Goal: Information Seeking & Learning: Learn about a topic

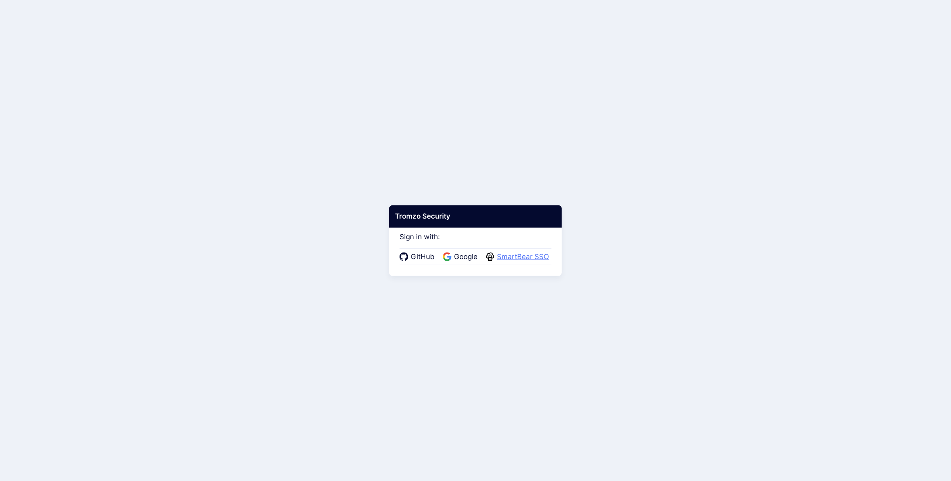
click at [516, 257] on span "SmartBear SSO" at bounding box center [523, 256] width 57 height 11
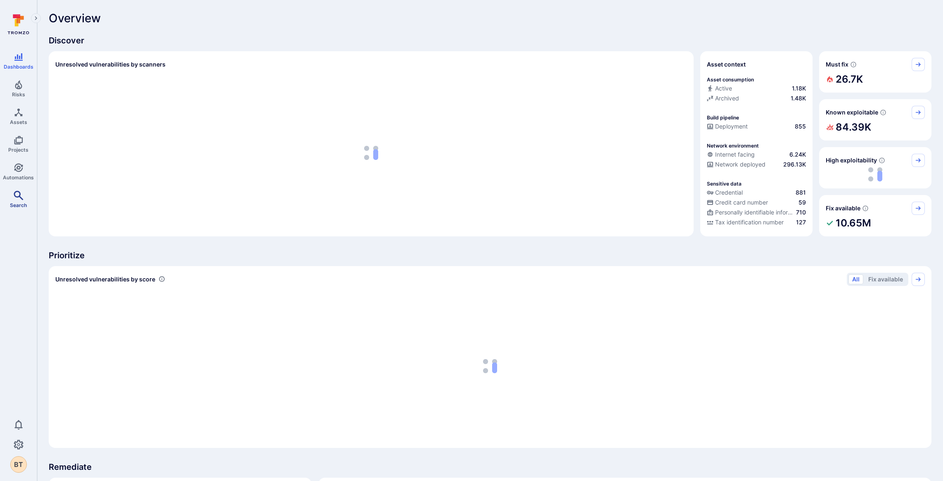
click at [4, 192] on link "Search" at bounding box center [18, 199] width 37 height 24
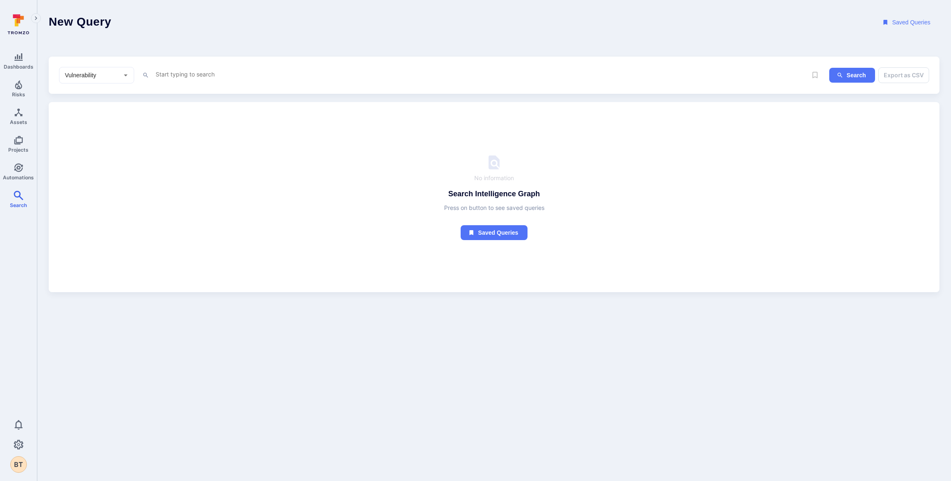
click at [198, 76] on textarea "Intelligence Graph search area" at bounding box center [455, 74] width 600 height 10
click at [112, 69] on div "Vulnerability ​" at bounding box center [96, 75] width 75 height 17
type textarea "tag"
click at [108, 132] on li "Asset" at bounding box center [96, 134] width 75 height 14
type input "Asset"
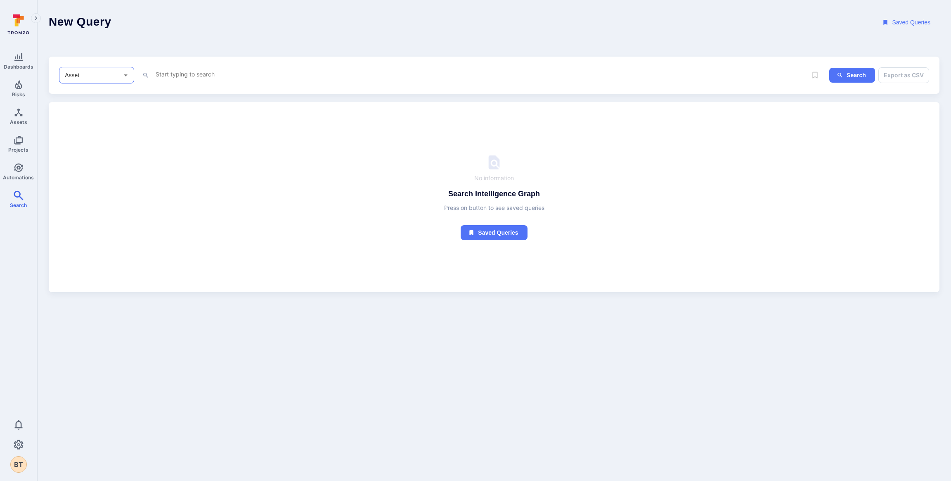
click at [209, 72] on textarea "Intelligence Graph search area" at bounding box center [455, 74] width 600 height 10
click at [205, 89] on li "tags" at bounding box center [212, 90] width 105 height 12
click at [196, 193] on li "in" at bounding box center [212, 196] width 105 height 12
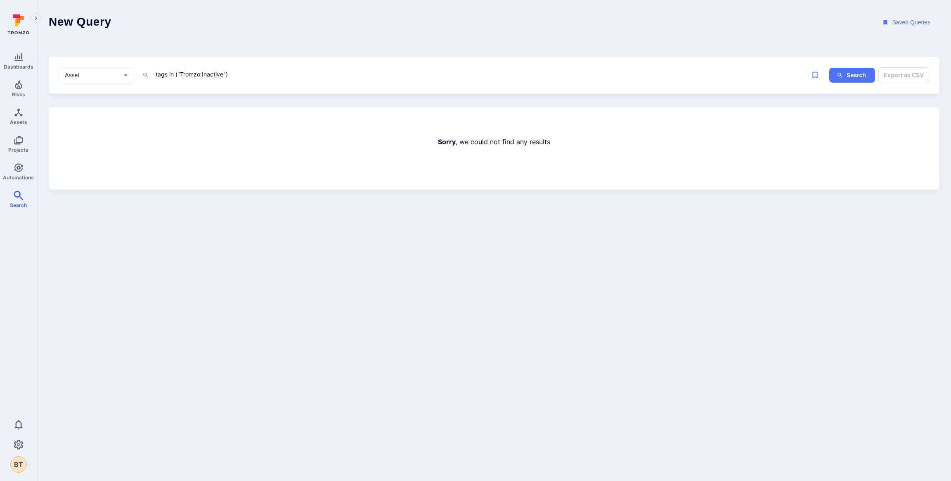
click at [197, 71] on textarea "tags in ("Tromzo:Inactive")" at bounding box center [455, 74] width 600 height 10
type textarea "tags in ("Inactive")"
click at [24, 176] on span "Automations" at bounding box center [18, 177] width 31 height 6
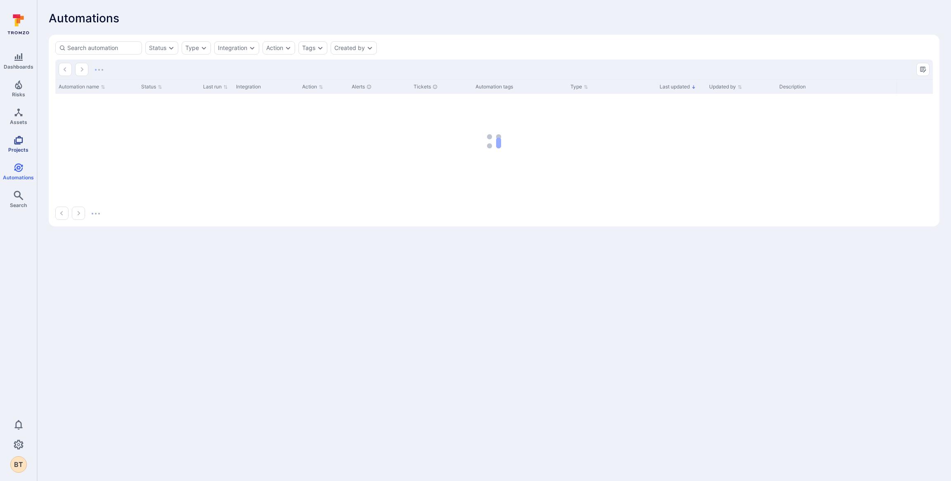
click at [23, 143] on icon "Projects" at bounding box center [19, 140] width 10 height 10
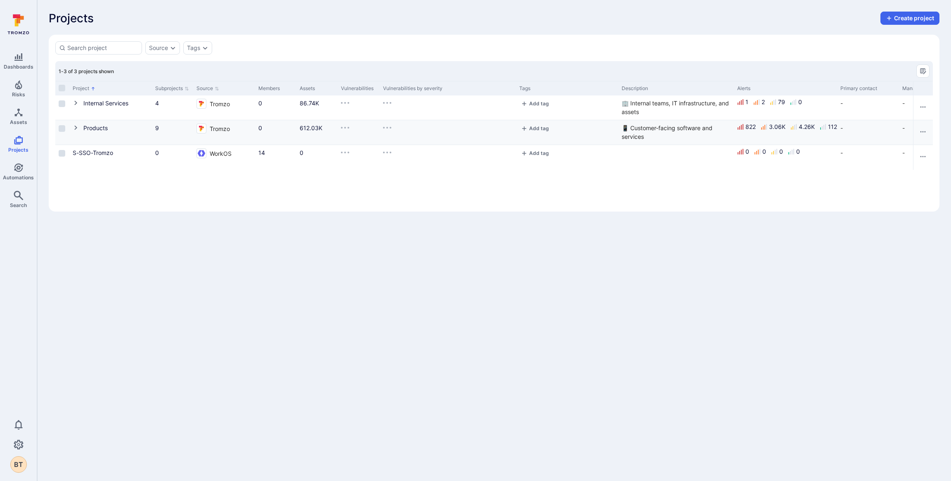
click at [75, 124] on icon "Cell for Project" at bounding box center [76, 127] width 7 height 7
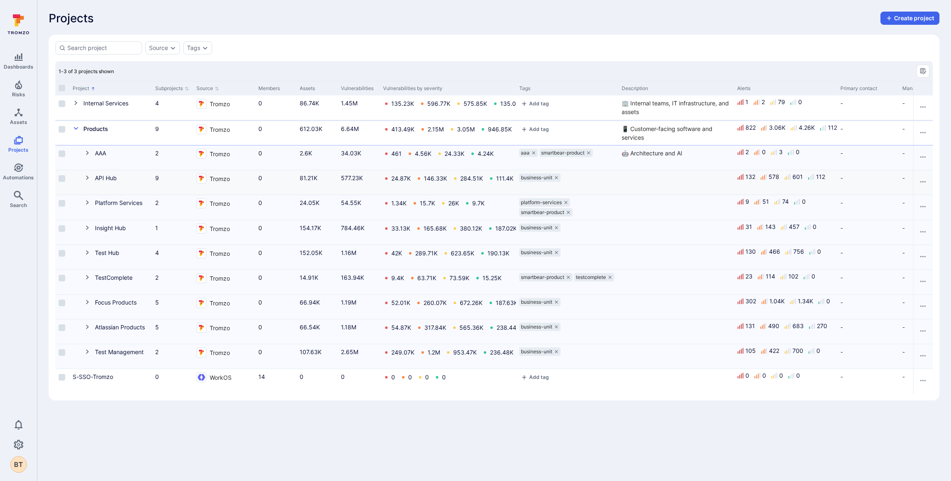
click at [90, 178] on icon "Cell for Project" at bounding box center [87, 177] width 7 height 7
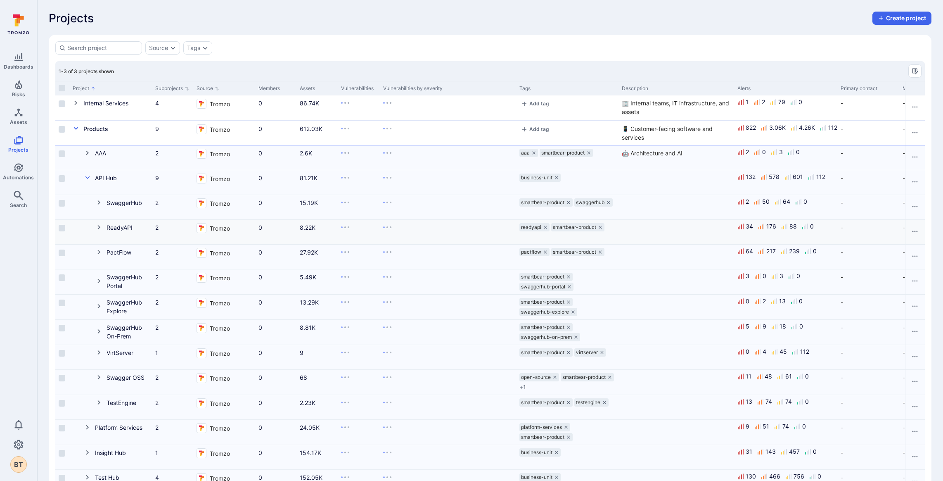
click at [103, 227] on button "Cell for Project" at bounding box center [101, 227] width 11 height 9
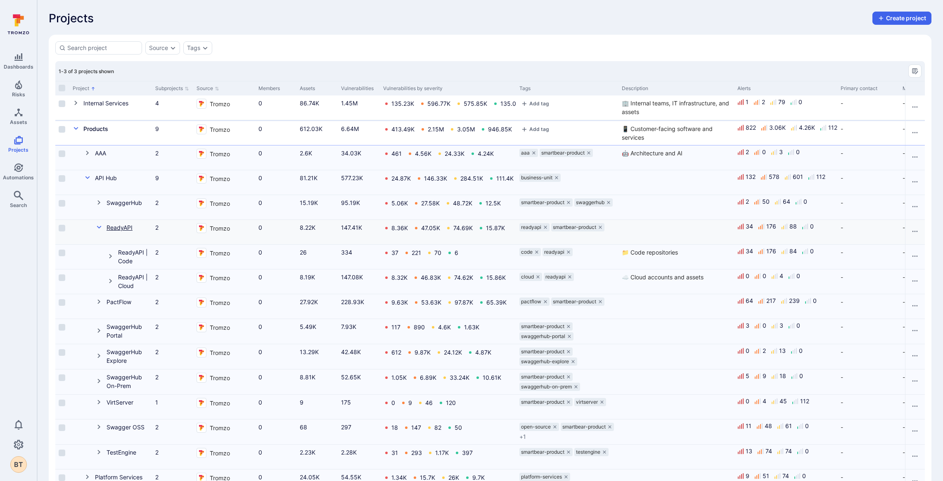
click at [126, 230] on link "ReadyAPI" at bounding box center [120, 227] width 26 height 7
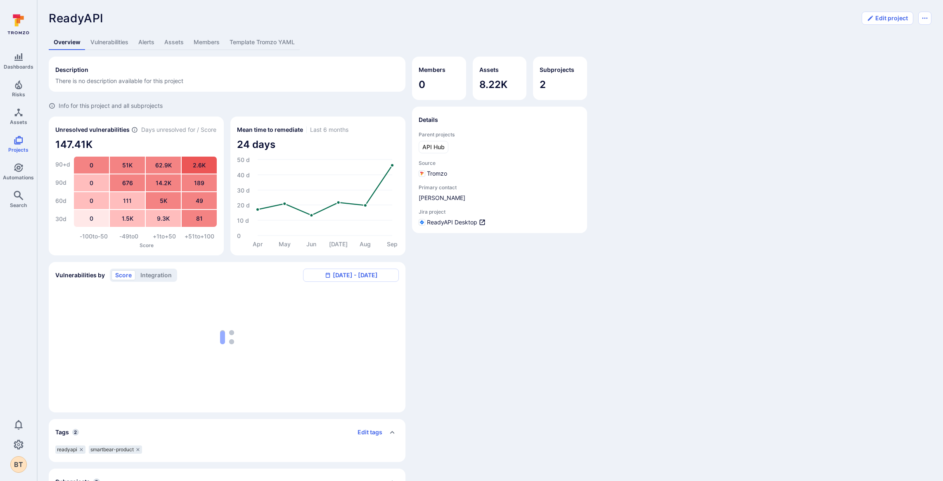
click at [116, 39] on link "Vulnerabilities" at bounding box center [109, 42] width 48 height 15
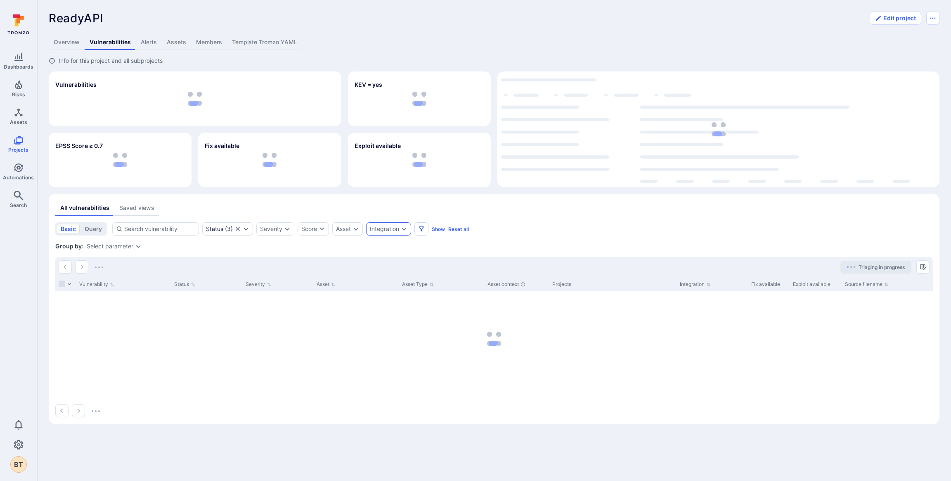
click at [369, 222] on div "Integration" at bounding box center [388, 228] width 45 height 13
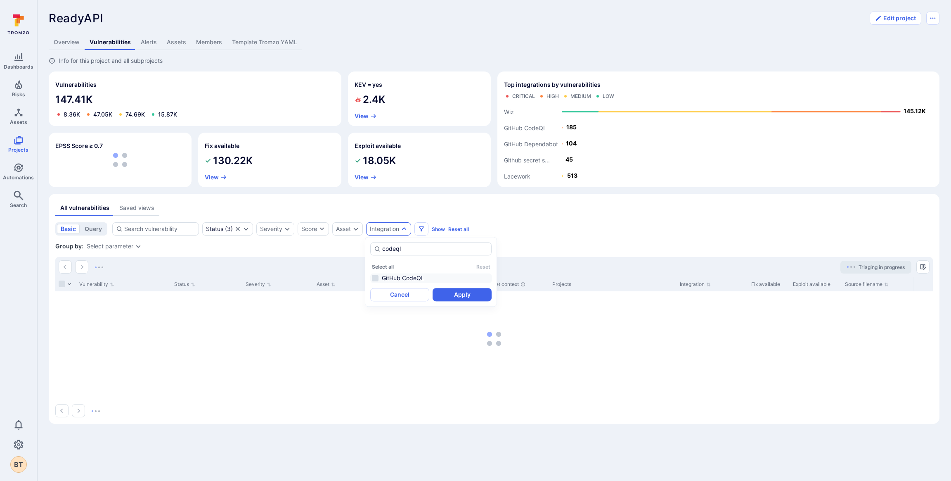
click at [410, 278] on li "GitHub CodeQL" at bounding box center [431, 278] width 122 height 10
type input "codeql"
click at [458, 300] on button "Apply" at bounding box center [462, 294] width 59 height 13
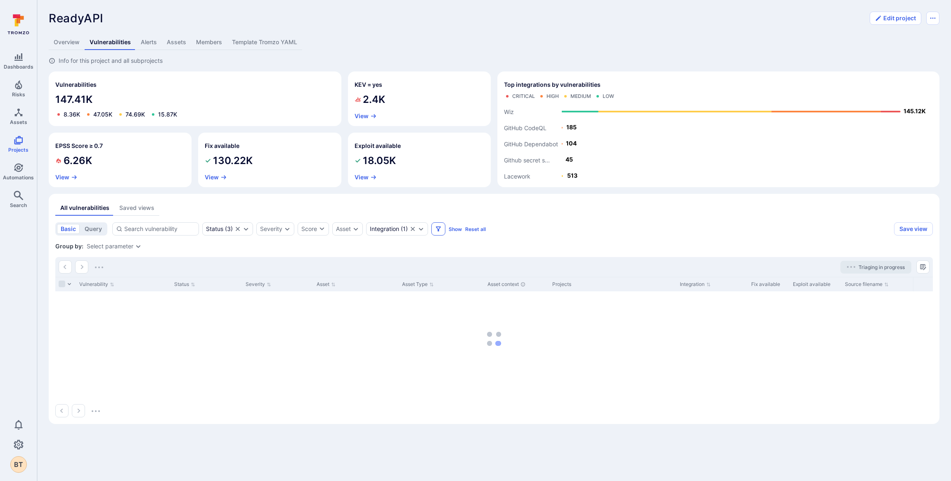
click at [437, 228] on icon "Filters" at bounding box center [438, 228] width 5 height 5
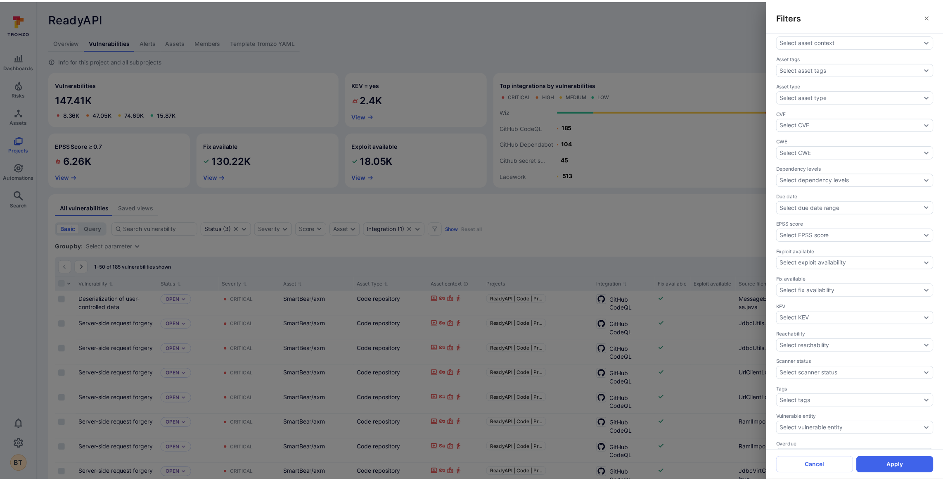
scroll to position [47, 0]
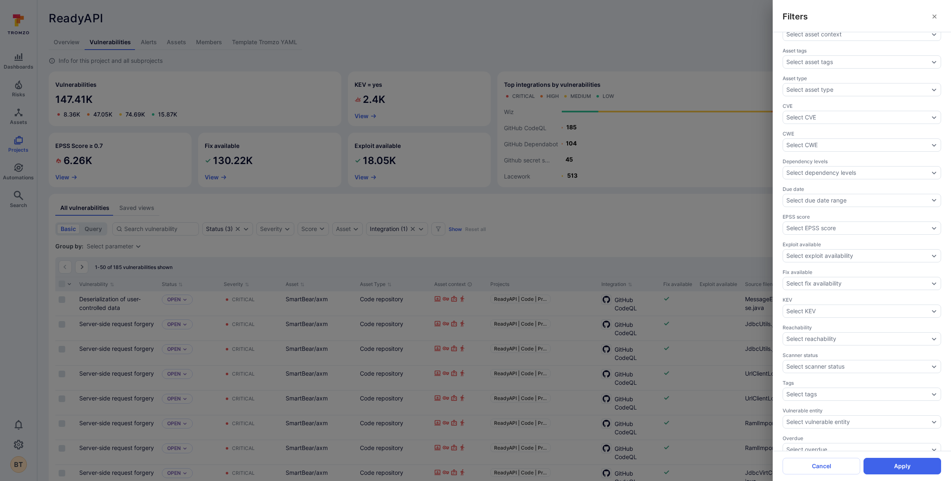
click at [682, 325] on div "Filters Assignee Select assignee Asset context Select asset context Asset tags …" at bounding box center [475, 240] width 951 height 481
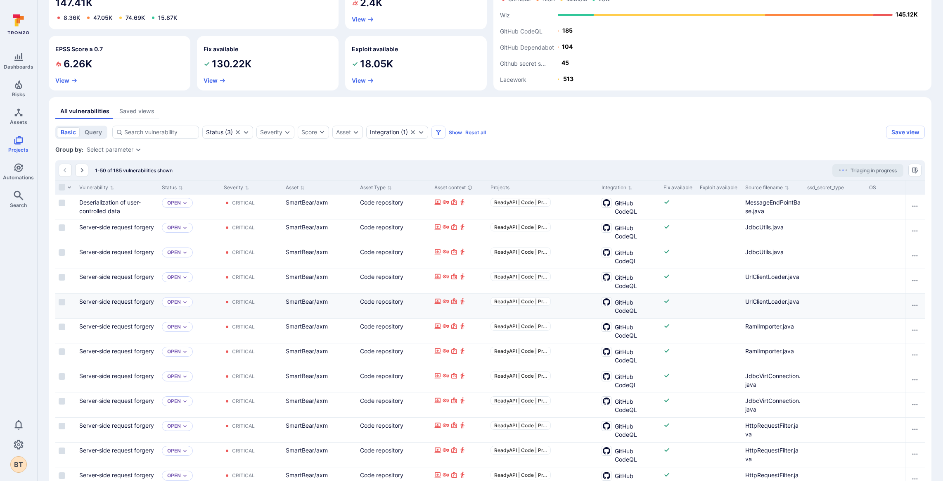
scroll to position [0, 0]
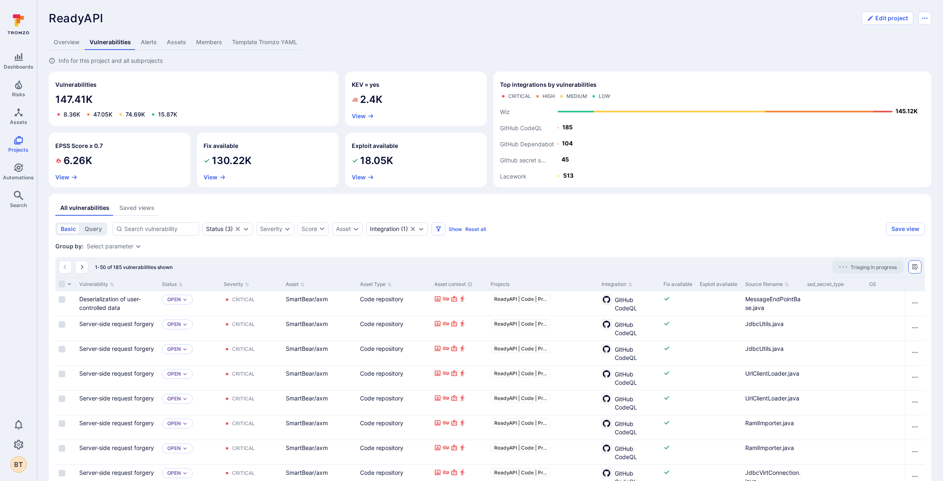
click at [918, 267] on icon "Manage columns" at bounding box center [915, 266] width 7 height 7
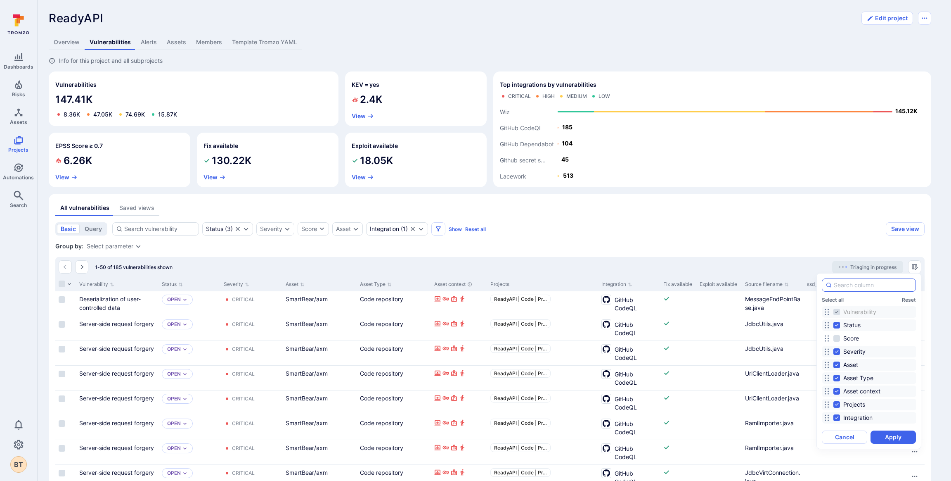
click at [859, 288] on input at bounding box center [873, 285] width 78 height 8
type input "dat"
click at [852, 328] on span "Scanned date" at bounding box center [863, 325] width 38 height 8
click at [840, 328] on input "Scanned date" at bounding box center [837, 325] width 7 height 7
checkbox input "true"
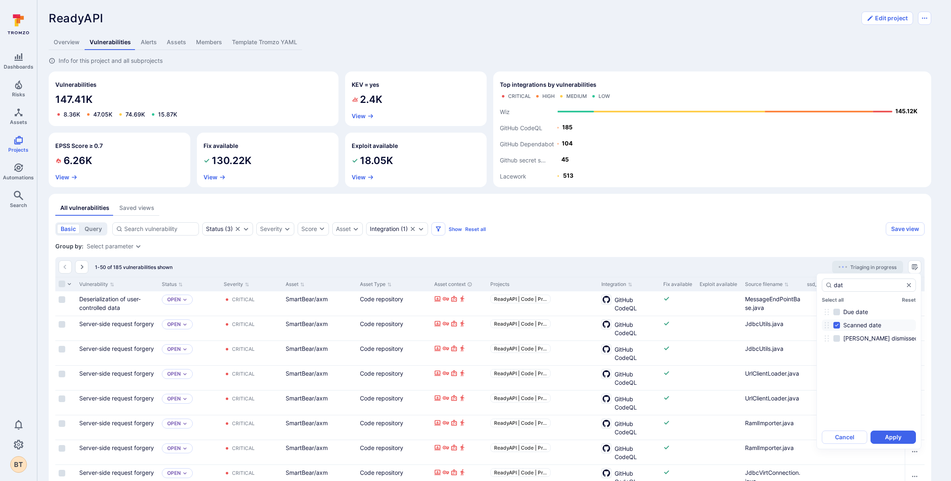
click at [896, 435] on button "Apply" at bounding box center [893, 436] width 45 height 13
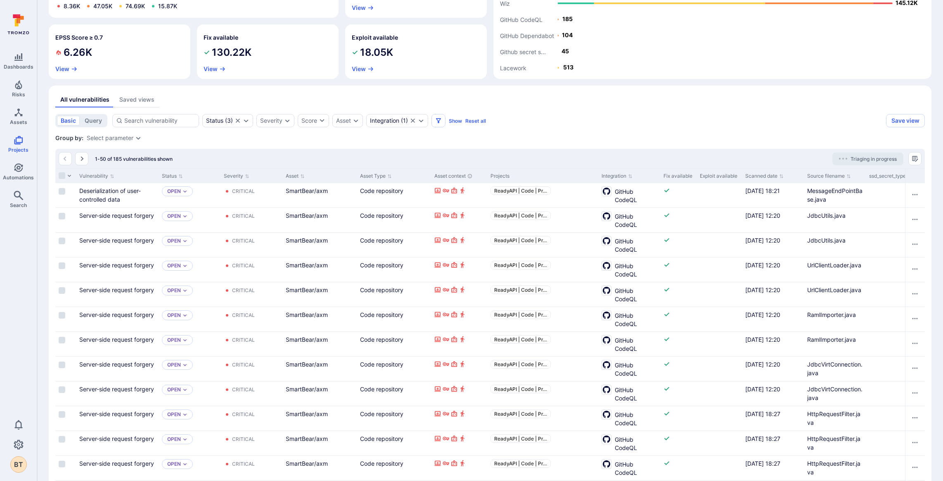
scroll to position [31, 0]
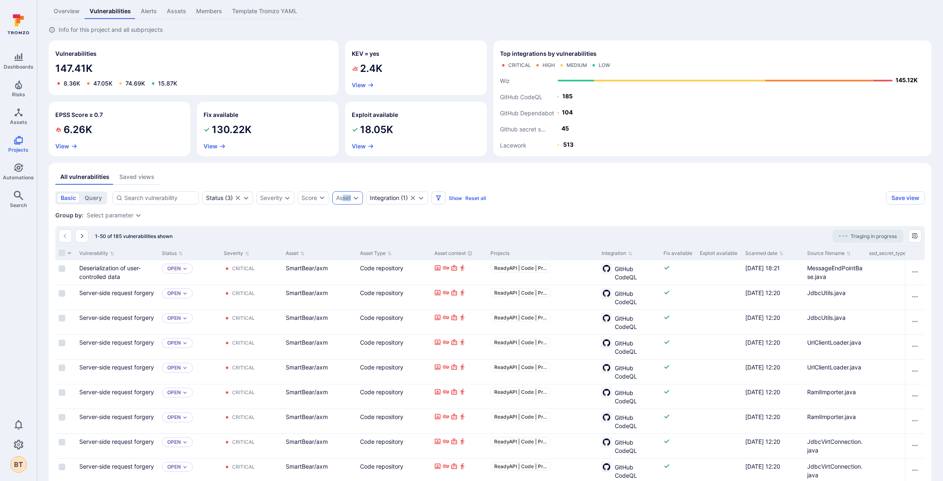
click at [341, 200] on div "Asset" at bounding box center [347, 197] width 31 height 13
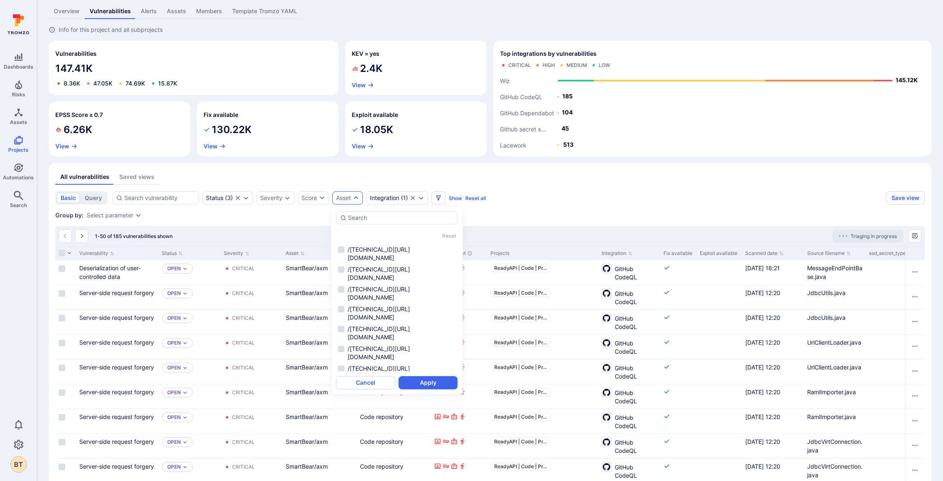
scroll to position [0, 0]
click at [388, 195] on div "Integration" at bounding box center [384, 198] width 29 height 7
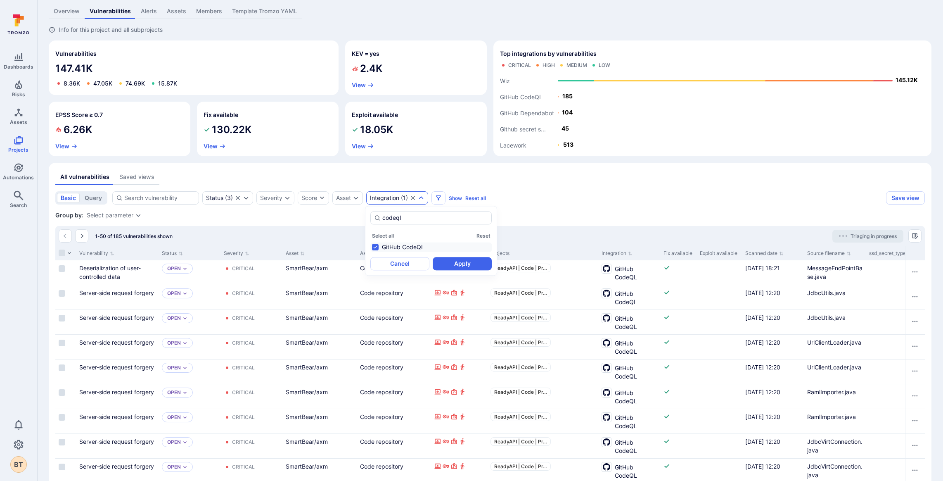
click at [546, 183] on div "All vulnerabilities Saved views" at bounding box center [490, 176] width 870 height 15
click at [232, 200] on div "Status ( 3 )" at bounding box center [227, 197] width 51 height 13
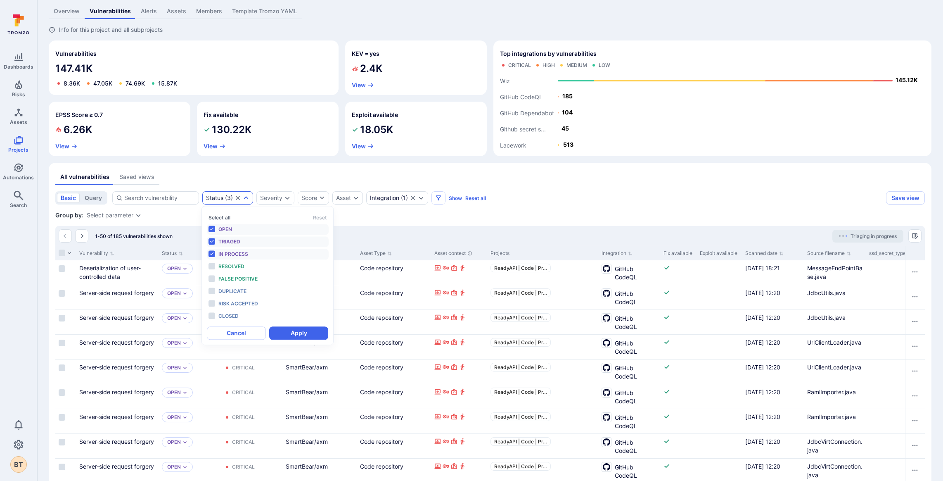
scroll to position [7, 0]
click at [232, 201] on div "Status ( 3 )" at bounding box center [227, 197] width 51 height 13
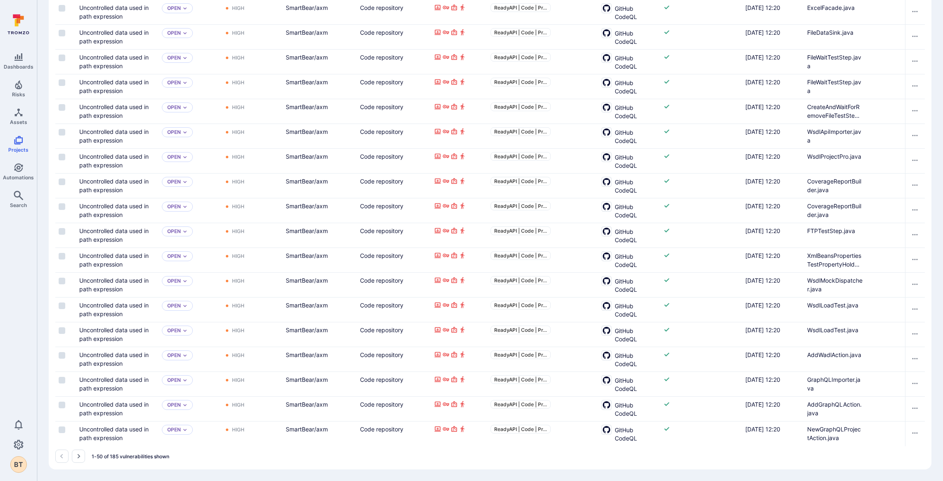
scroll to position [1089, 0]
click at [73, 455] on button "Go to the next page" at bounding box center [78, 455] width 13 height 13
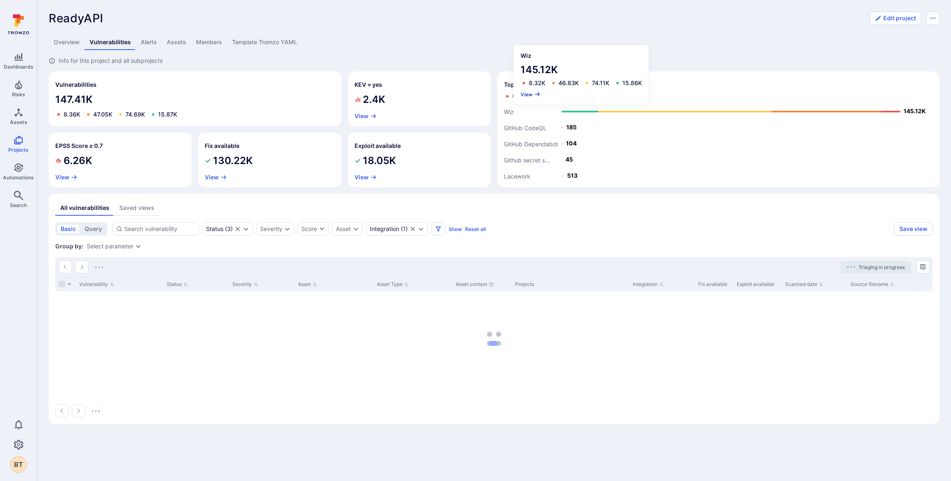
click at [524, 93] on button "View" at bounding box center [531, 94] width 20 height 6
click at [524, 95] on button "View" at bounding box center [531, 94] width 20 height 6
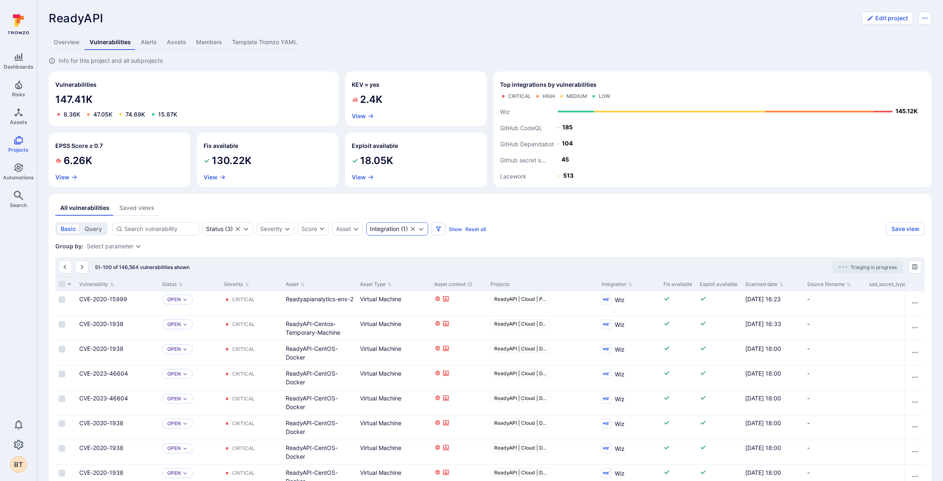
click at [384, 224] on div "Integration ( 1 )" at bounding box center [397, 228] width 62 height 13
drag, startPoint x: 352, startPoint y: 254, endPoint x: 308, endPoint y: 254, distance: 43.8
click at [312, 254] on body "Dashboards Risks Assets Projects Automations Search 0 BT Projects ReadyAPI ... …" at bounding box center [471, 240] width 943 height 481
click at [397, 227] on div "Integration" at bounding box center [384, 228] width 29 height 7
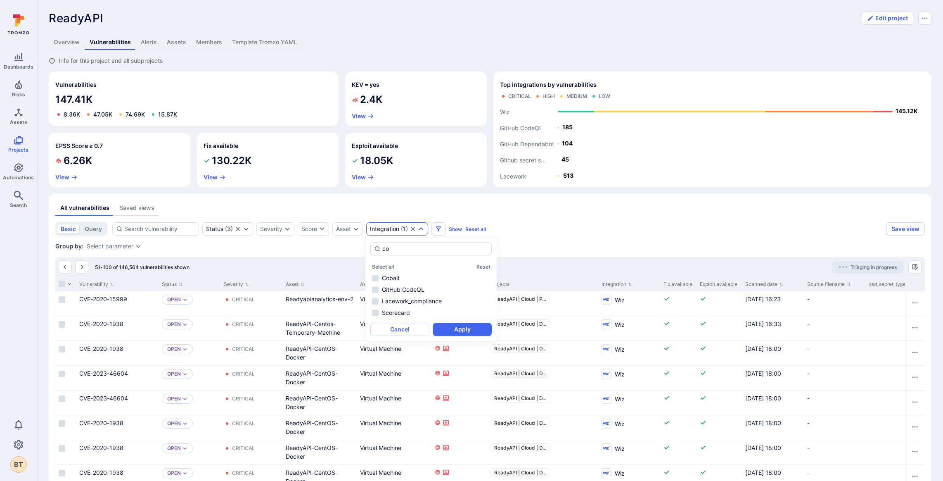
type input "c"
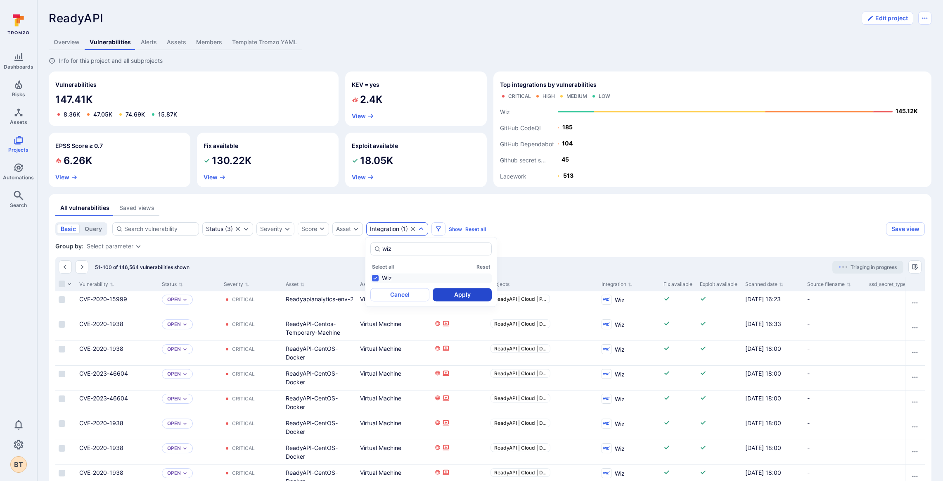
type input "wiz"
click at [478, 294] on button "Apply" at bounding box center [462, 294] width 59 height 13
click at [353, 225] on icon "Expand dropdown" at bounding box center [356, 228] width 7 height 7
type input "a"
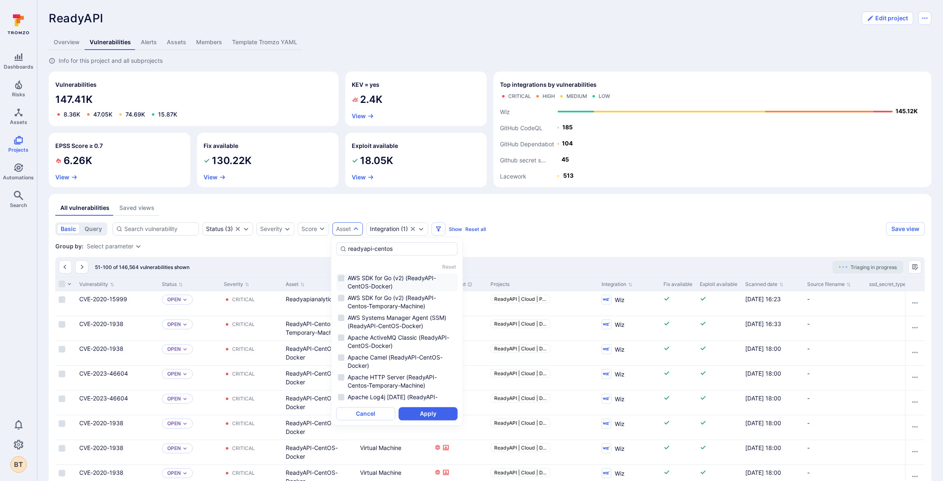
click at [431, 281] on li "AWS SDK for Go (v2) (ReadyAPI-CentOS-Docker)" at bounding box center [397, 282] width 122 height 18
type input "readyapi-centos"
click at [434, 412] on button "Apply" at bounding box center [428, 413] width 59 height 13
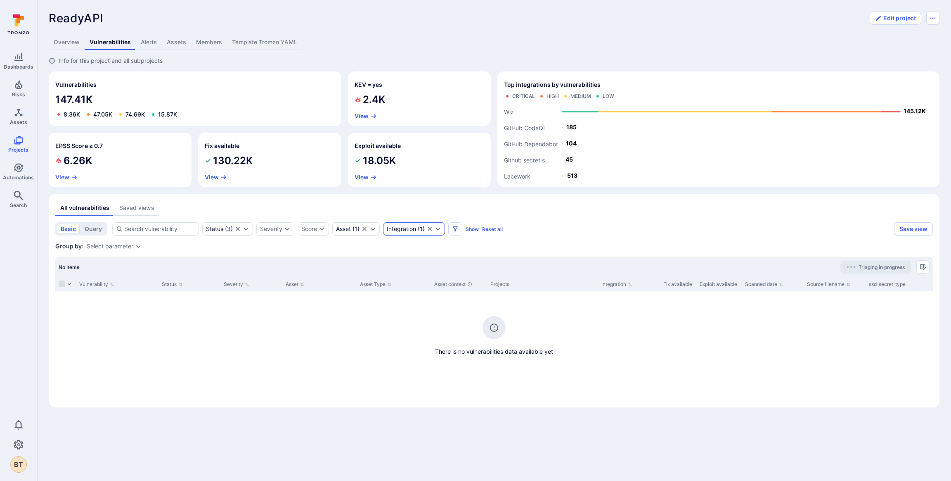
click at [366, 227] on icon "Clear selection" at bounding box center [364, 228] width 7 height 7
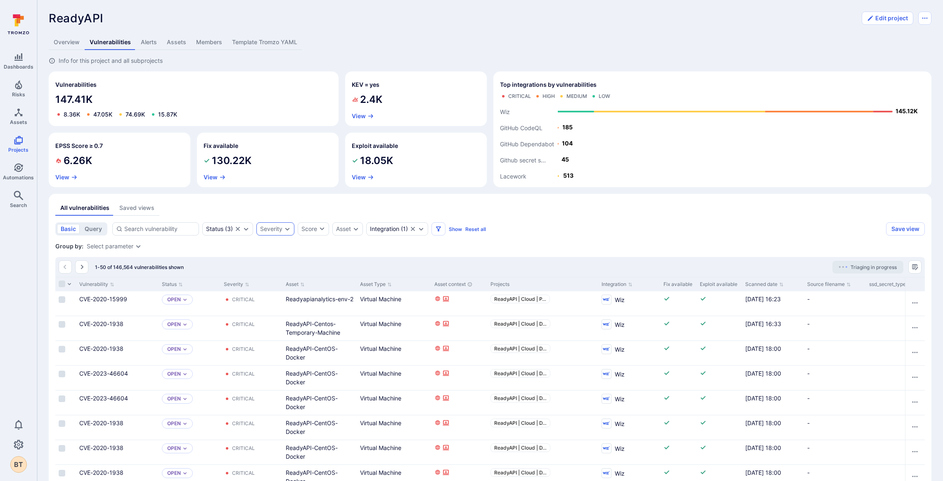
click at [261, 228] on div "Severity" at bounding box center [271, 228] width 22 height 7
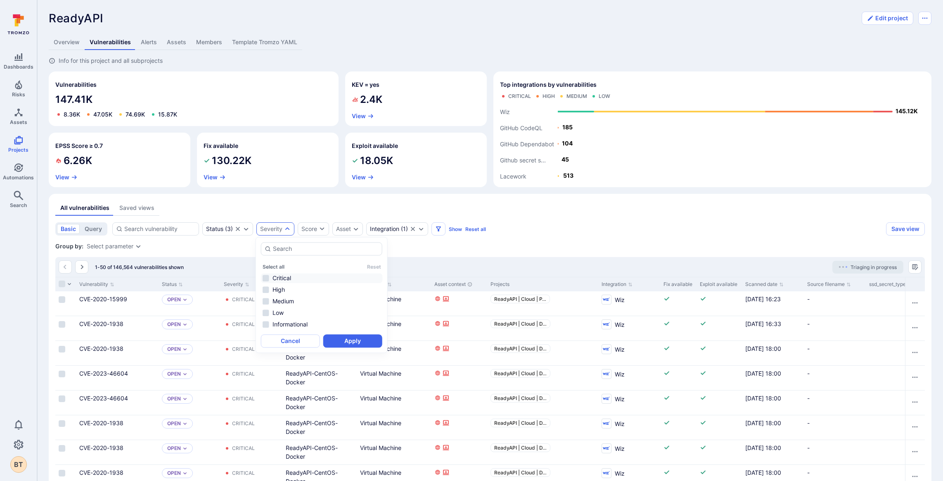
click at [282, 279] on li "Critical" at bounding box center [322, 278] width 122 height 10
click at [343, 344] on button "Apply" at bounding box center [352, 340] width 59 height 13
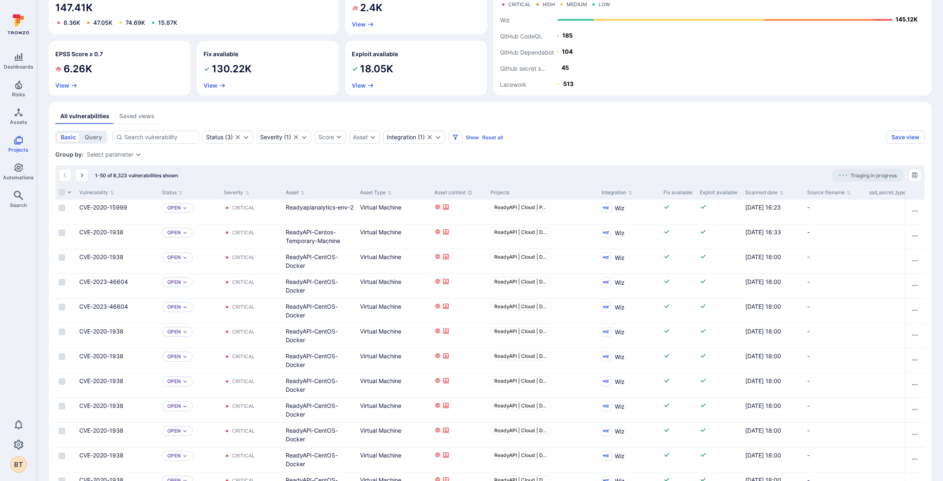
scroll to position [79, 0]
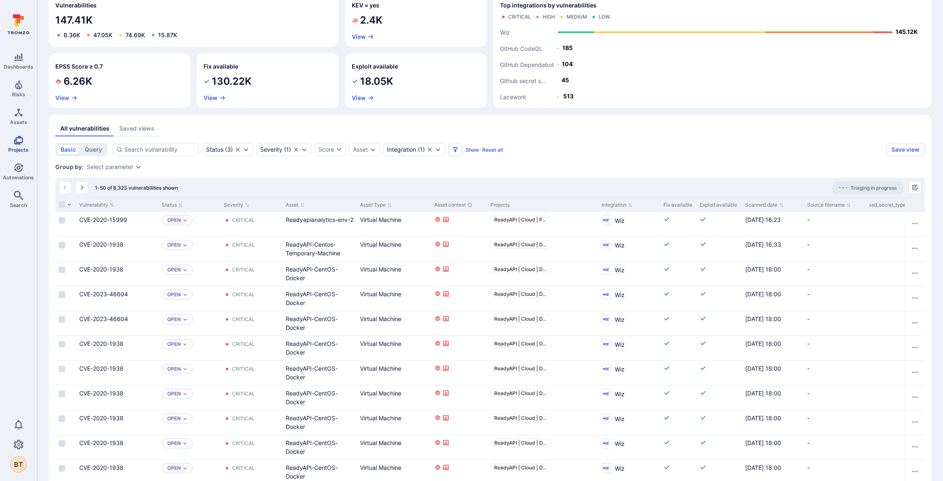
click at [21, 141] on icon "Projects" at bounding box center [18, 140] width 9 height 9
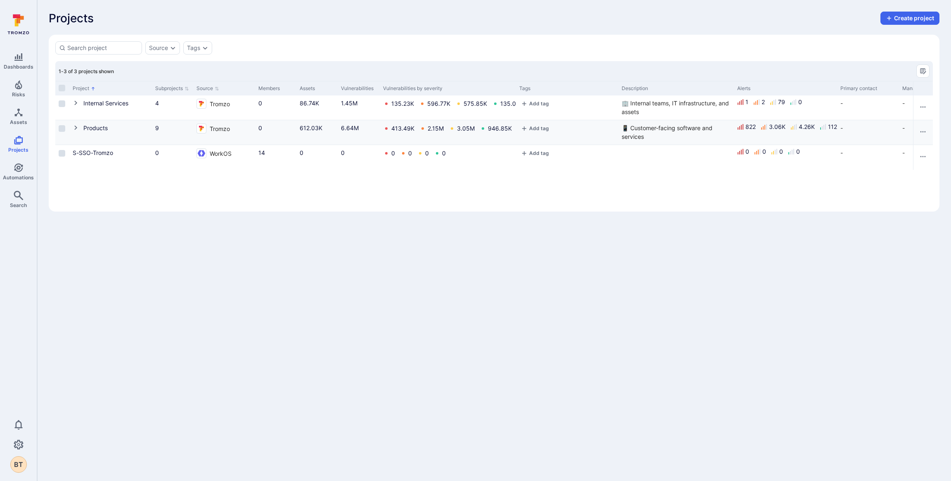
click at [74, 126] on icon "Cell for Project" at bounding box center [76, 127] width 7 height 7
